Goal: Task Accomplishment & Management: Manage account settings

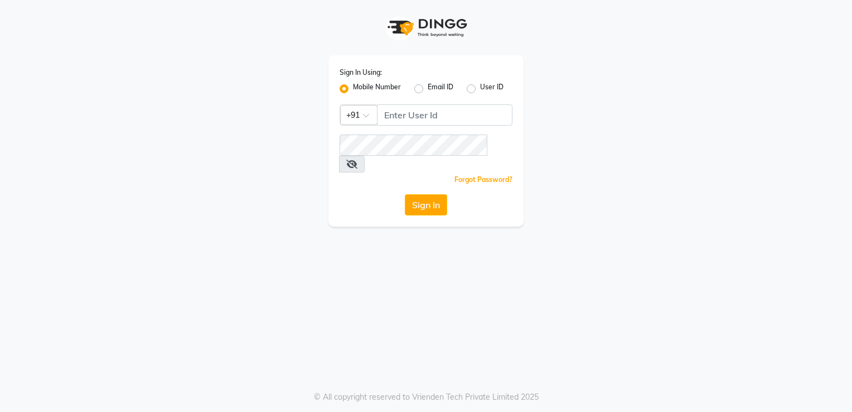
drag, startPoint x: 468, startPoint y: 90, endPoint x: 420, endPoint y: 90, distance: 48.0
click at [480, 90] on label "User ID" at bounding box center [491, 88] width 23 height 13
click at [480, 89] on input "User ID" at bounding box center [483, 85] width 7 height 7
radio input "true"
click at [353, 90] on label "Mobile Number" at bounding box center [377, 88] width 48 height 13
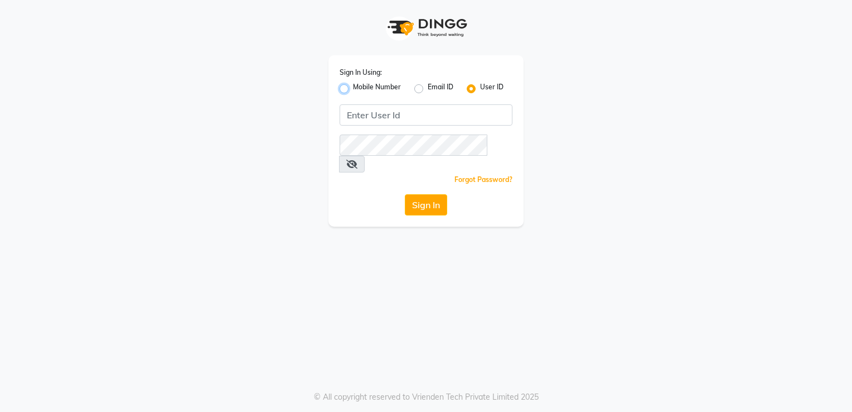
click at [353, 89] on input "Mobile Number" at bounding box center [356, 85] width 7 height 7
radio input "true"
radio input "false"
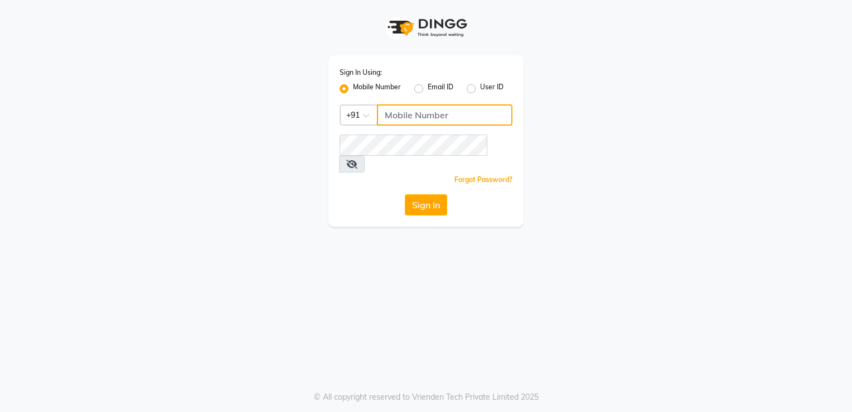
click at [396, 118] on input "Username" at bounding box center [445, 114] width 136 height 21
click at [396, 117] on input "Username" at bounding box center [445, 114] width 136 height 21
type input "9882895477"
click at [422, 194] on button "Sign In" at bounding box center [426, 204] width 42 height 21
